Goal: Ask a question

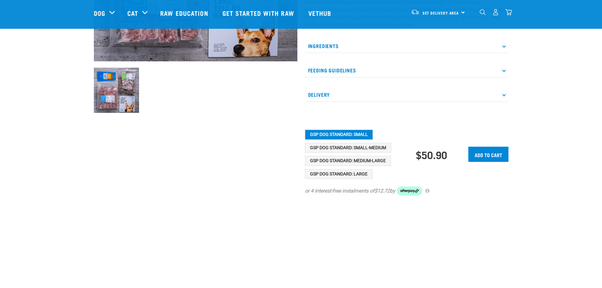
scroll to position [190, 0]
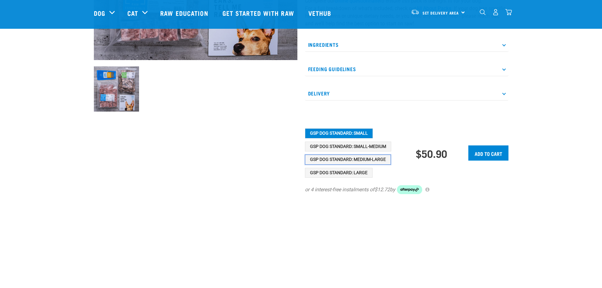
click at [371, 158] on button "GSP Dog Standard: Medium-Large" at bounding box center [348, 160] width 86 height 10
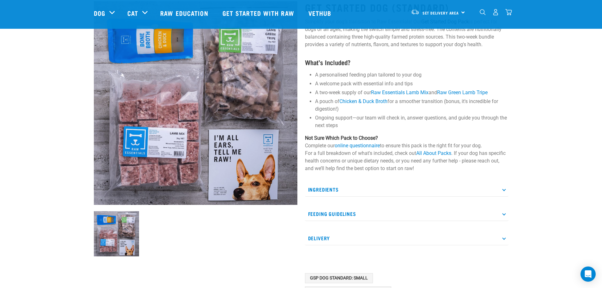
scroll to position [0, 0]
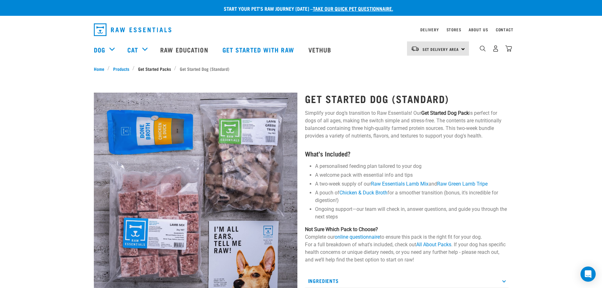
click at [151, 67] on link "Get Started Packs" at bounding box center [155, 68] width 40 height 7
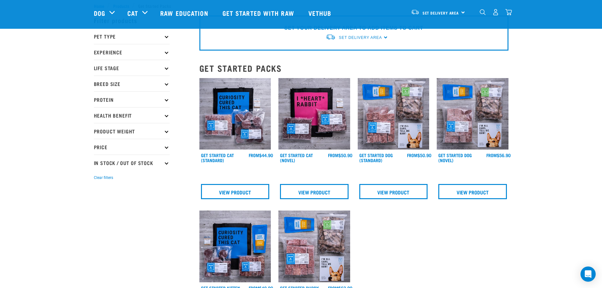
scroll to position [32, 0]
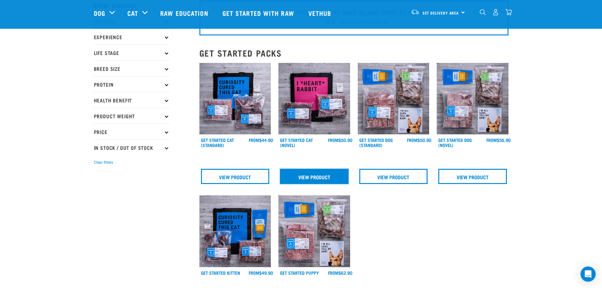
click at [323, 178] on link "View Product" at bounding box center [314, 176] width 69 height 15
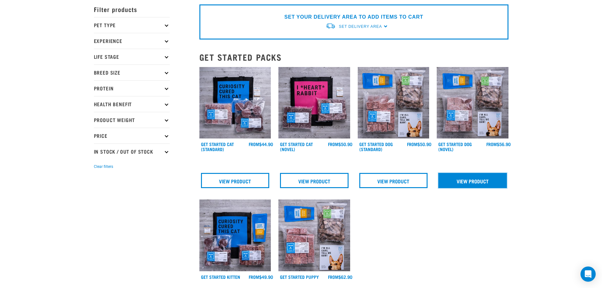
click at [469, 183] on link "View Product" at bounding box center [472, 180] width 69 height 15
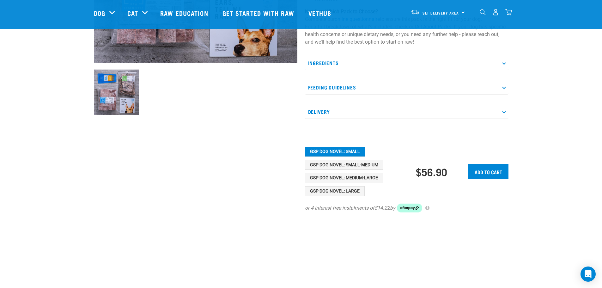
scroll to position [190, 0]
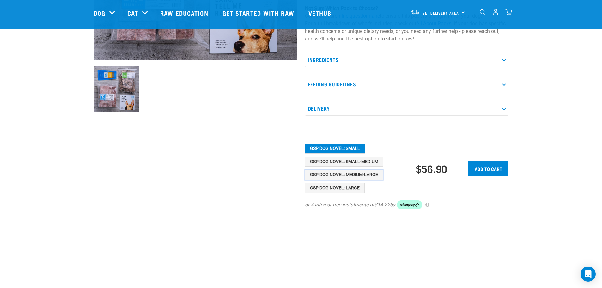
click at [367, 174] on button "GSP Dog Novel: Medium-Large" at bounding box center [344, 175] width 78 height 10
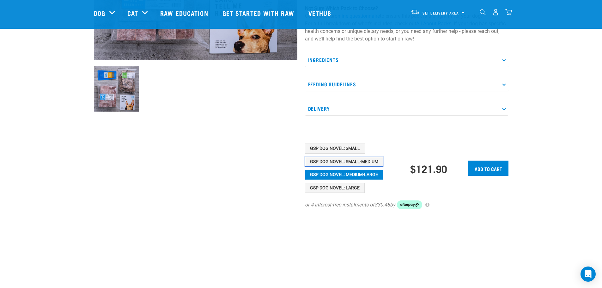
click at [367, 163] on button "GSP Dog Novel: Small-Medium" at bounding box center [344, 162] width 78 height 10
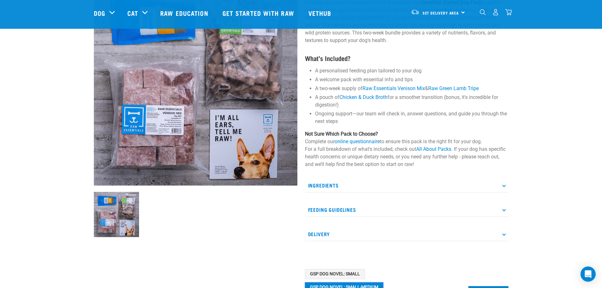
scroll to position [63, 0]
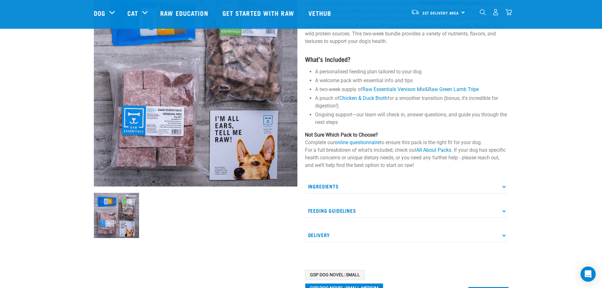
click at [355, 184] on p "Ingredients" at bounding box center [407, 186] width 204 height 14
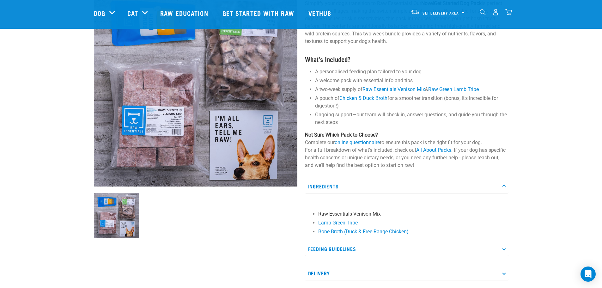
click at [367, 212] on link "Raw Essentials Venison Mix" at bounding box center [349, 214] width 63 height 6
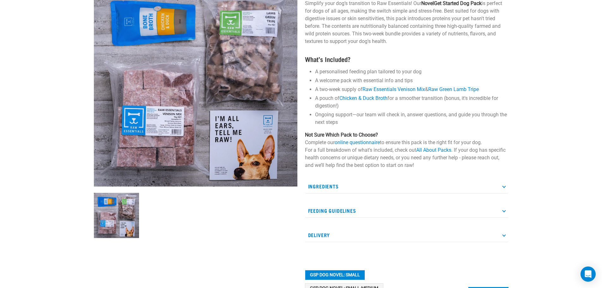
click at [358, 182] on p "Ingredients" at bounding box center [407, 186] width 204 height 14
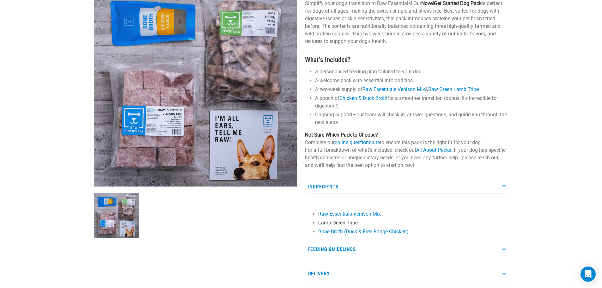
click at [344, 223] on link "Lamb Green Tripe" at bounding box center [338, 223] width 40 height 6
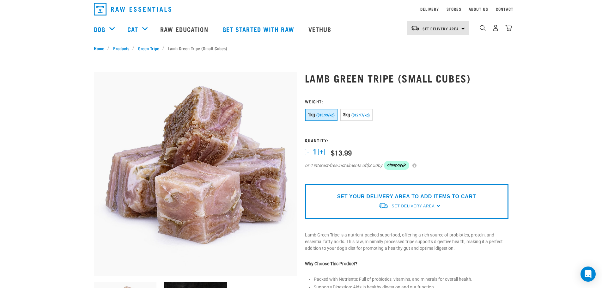
scroll to position [63, 0]
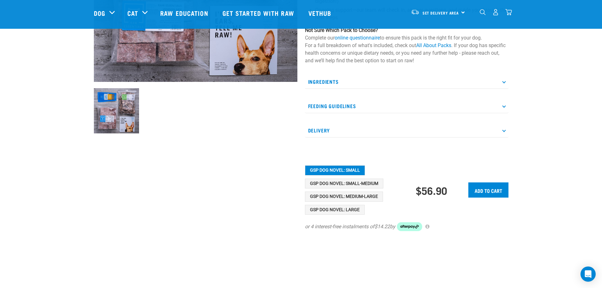
scroll to position [173, 0]
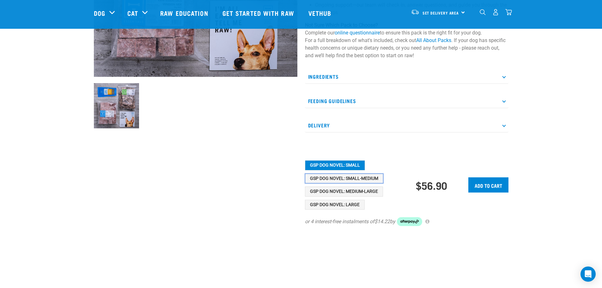
click at [363, 175] on button "GSP Dog Novel: Small-Medium" at bounding box center [344, 179] width 78 height 10
click at [491, 188] on input "Add to cart" at bounding box center [488, 184] width 40 height 15
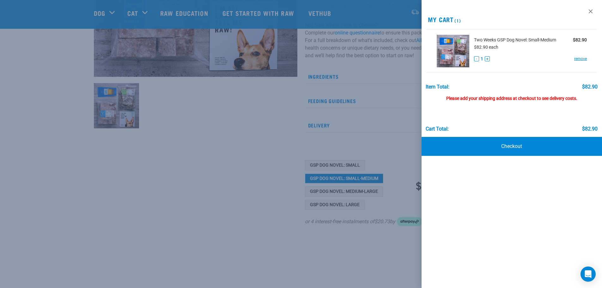
click at [451, 55] on img at bounding box center [453, 51] width 33 height 33
click at [591, 13] on link at bounding box center [591, 11] width 10 height 10
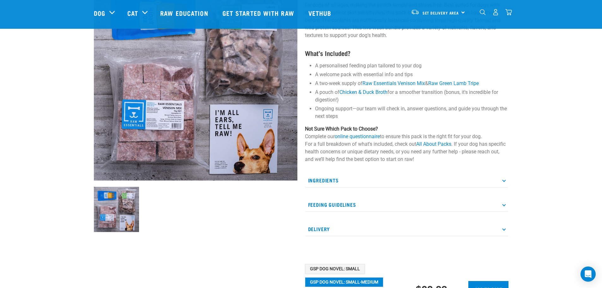
scroll to position [78, 0]
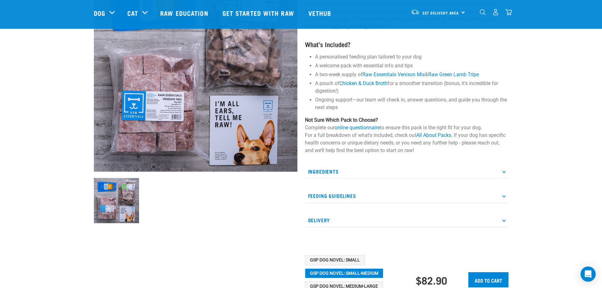
click at [327, 171] on p "Ingredients" at bounding box center [407, 171] width 204 height 14
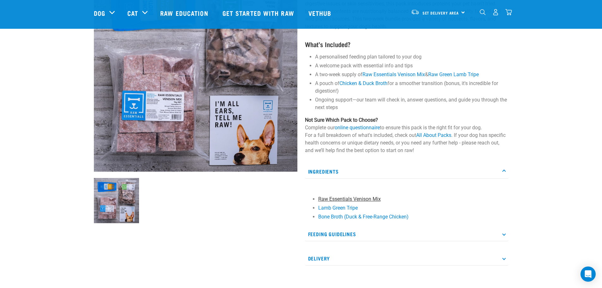
click at [346, 197] on link "Raw Essentials Venison Mix" at bounding box center [349, 199] width 63 height 6
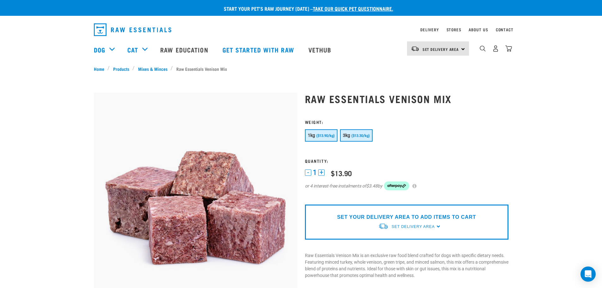
click at [367, 130] on button "3kg ($13.30/kg)" at bounding box center [356, 135] width 33 height 12
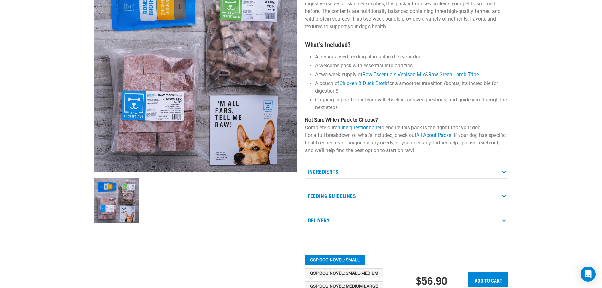
click at [333, 169] on p "Ingredients" at bounding box center [407, 171] width 204 height 14
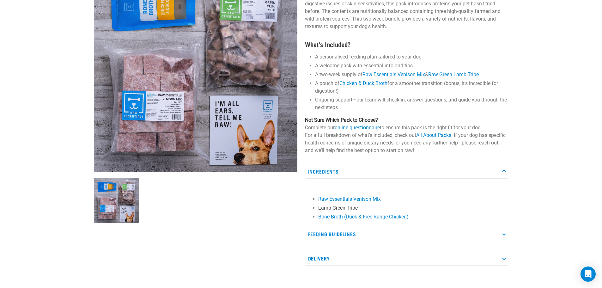
click at [337, 209] on link "Lamb Green Tripe" at bounding box center [338, 208] width 40 height 6
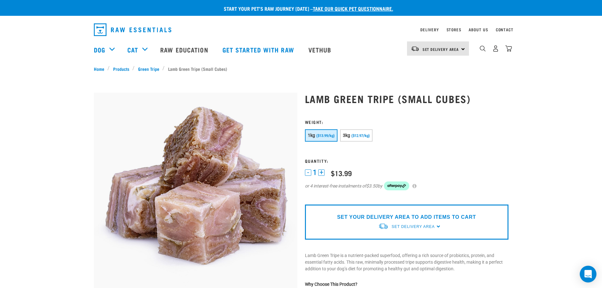
click at [585, 276] on icon "Open Intercom Messenger" at bounding box center [588, 274] width 8 height 8
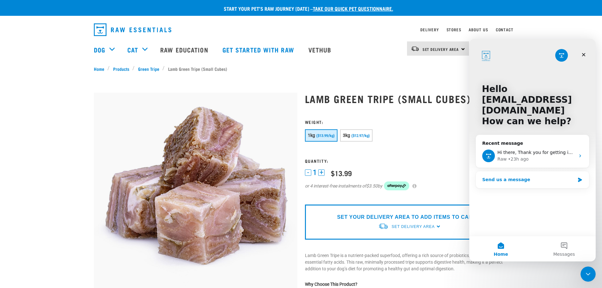
click at [503, 182] on div "Send us a message" at bounding box center [528, 179] width 93 height 7
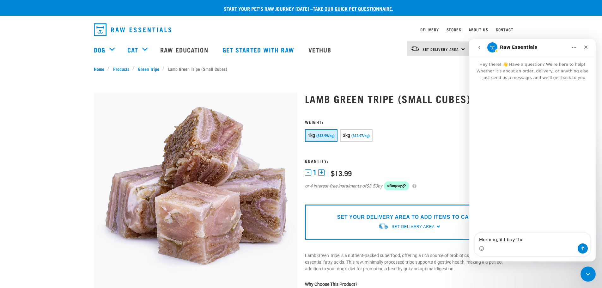
type textarea "Morning, if I buy the"
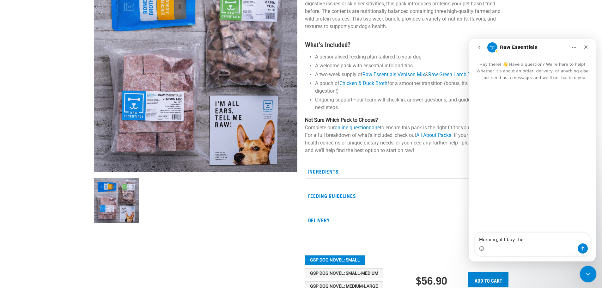
click at [590, 275] on icon "Close Intercom Messenger" at bounding box center [587, 273] width 8 height 8
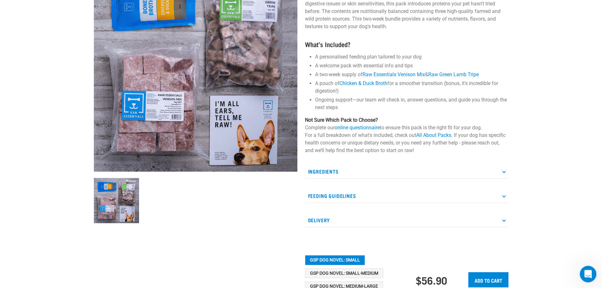
click at [590, 275] on icon "Open Intercom Messenger" at bounding box center [587, 273] width 10 height 10
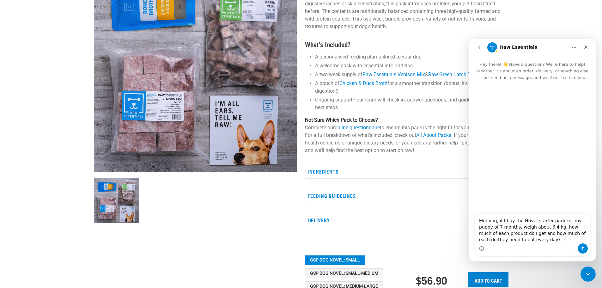
type textarea "Morning, if I buy the Novel starter pack for my puppy of 7 months, weigh about …"
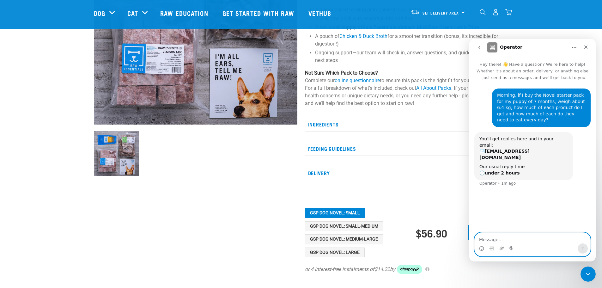
scroll to position [138, 0]
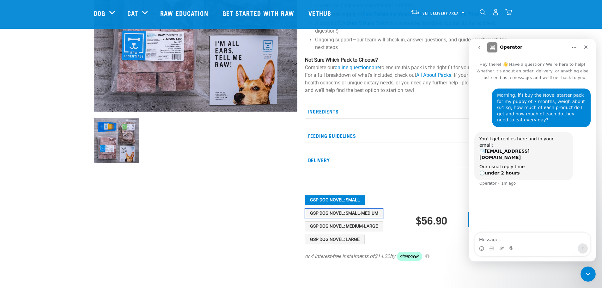
click at [363, 212] on button "GSP Dog Novel: Small-Medium" at bounding box center [344, 213] width 78 height 10
